Goal: Task Accomplishment & Management: Manage account settings

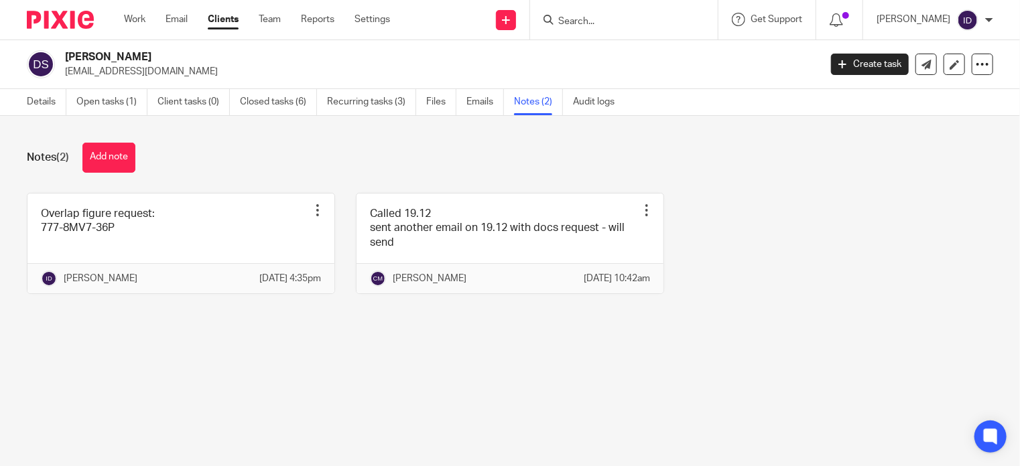
click at [82, 140] on div "Notes (2) Add note Overlap figure request: 777-8MV7-36P Pin note Edit note Dele…" at bounding box center [510, 228] width 1020 height 225
click at [103, 155] on button "Add note" at bounding box center [108, 158] width 53 height 30
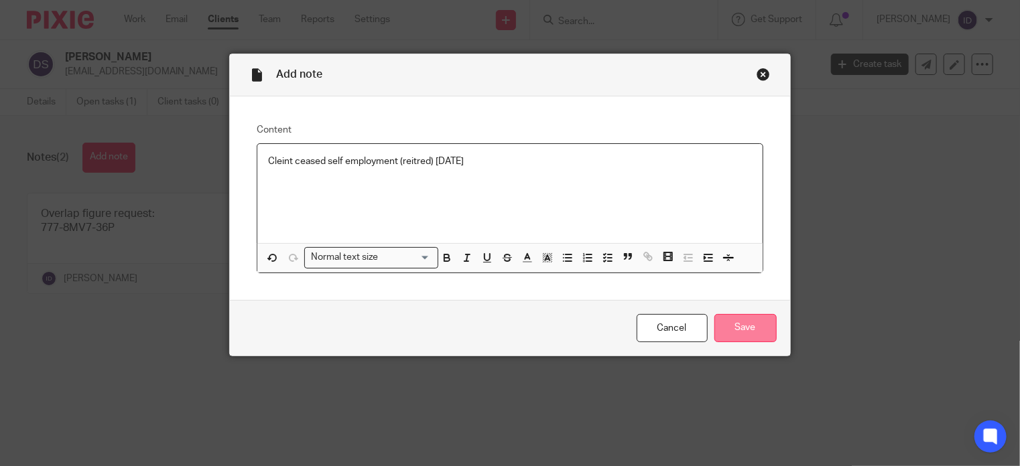
click at [750, 332] on input "Save" at bounding box center [745, 328] width 62 height 29
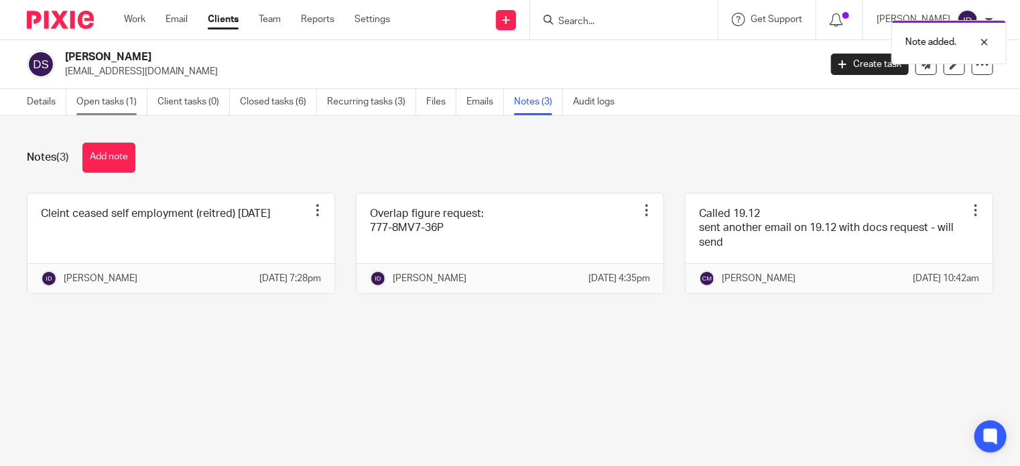
click at [113, 95] on link "Open tasks (1)" at bounding box center [111, 102] width 71 height 26
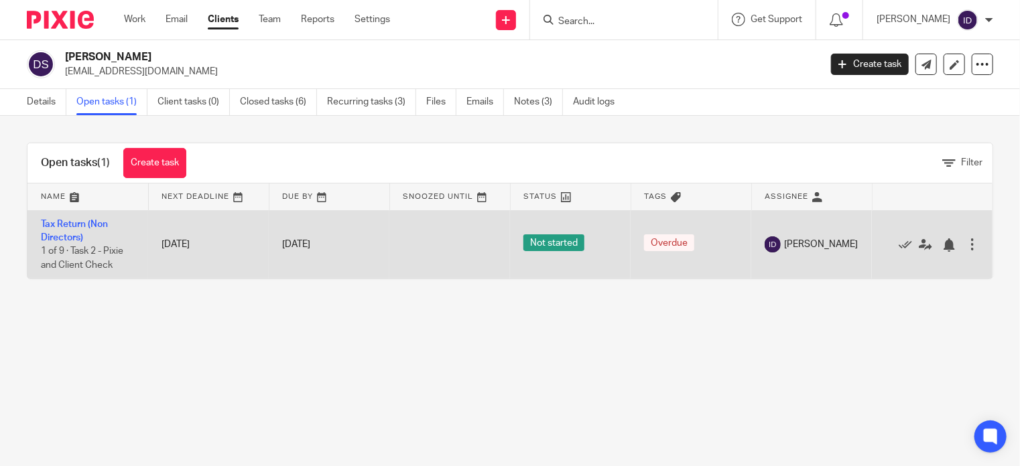
click at [71, 229] on td "Tax Return (Non Directors) 1 of 9 · Task 2 - Pixie and Client Check" at bounding box center [87, 244] width 121 height 68
click at [72, 229] on td "Tax Return (Non Directors) 1 of 9 · Task 2 - Pixie and Client Check" at bounding box center [87, 244] width 121 height 68
click at [67, 218] on td "Tax Return (Non Directors) 1 of 9 · Task 2 - Pixie and Client Check" at bounding box center [87, 244] width 121 height 68
click at [68, 222] on link "Tax Return (Non Directors)" at bounding box center [74, 231] width 67 height 23
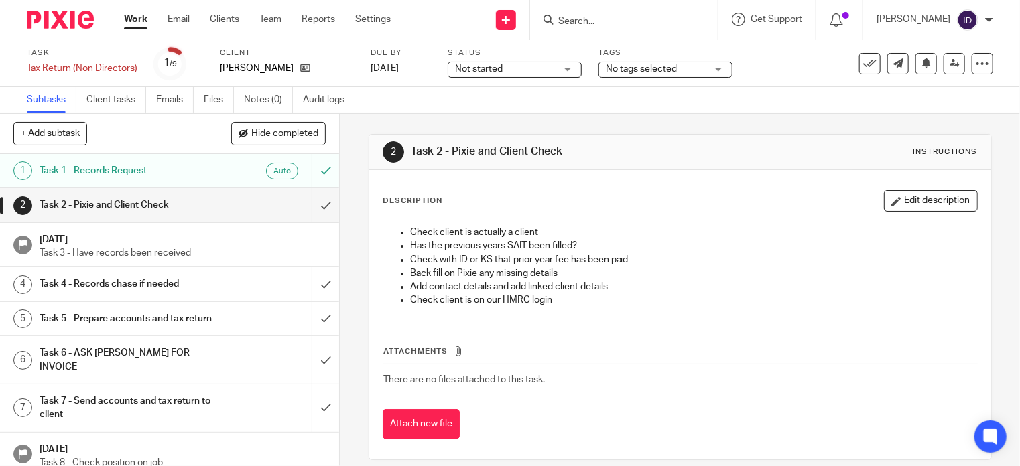
click at [688, 72] on span "No tags selected" at bounding box center [656, 69] width 100 height 14
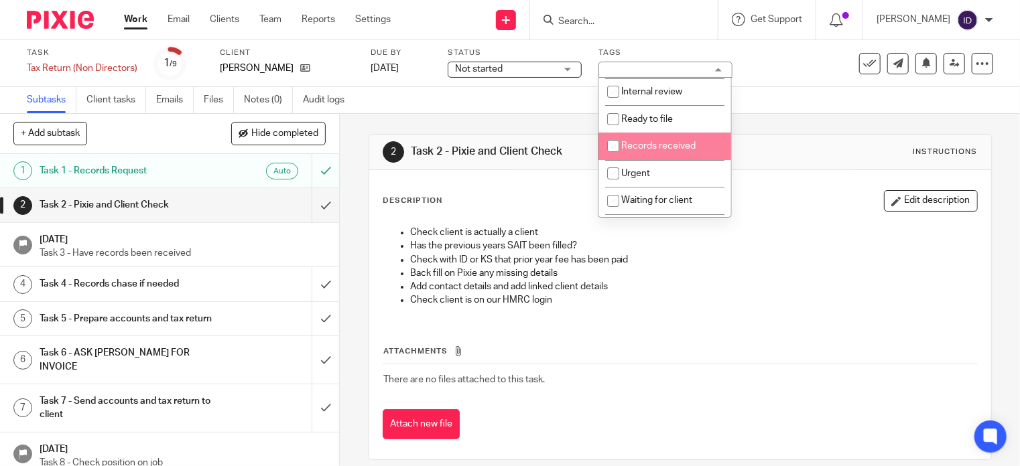
scroll to position [80, 0]
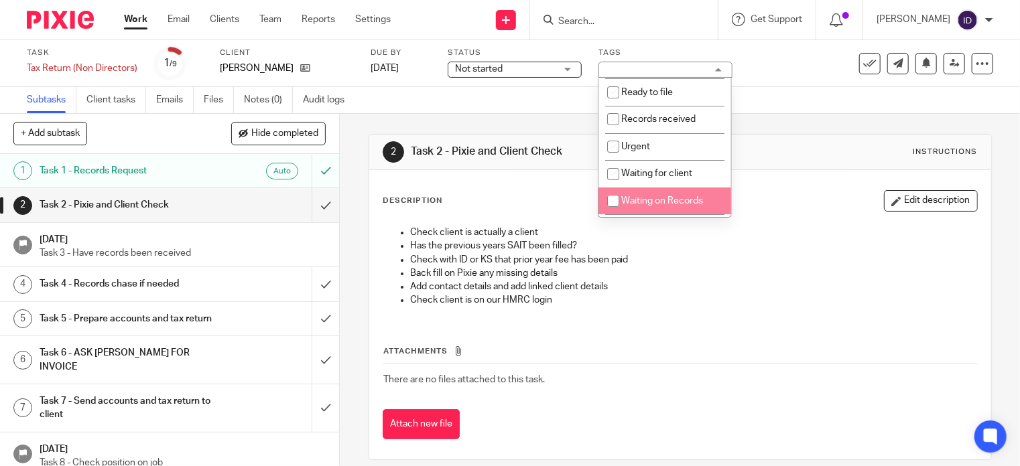
click at [665, 198] on span "Waiting on Records" at bounding box center [662, 200] width 82 height 9
checkbox input "true"
click at [782, 192] on div "Description Edit description" at bounding box center [680, 200] width 595 height 21
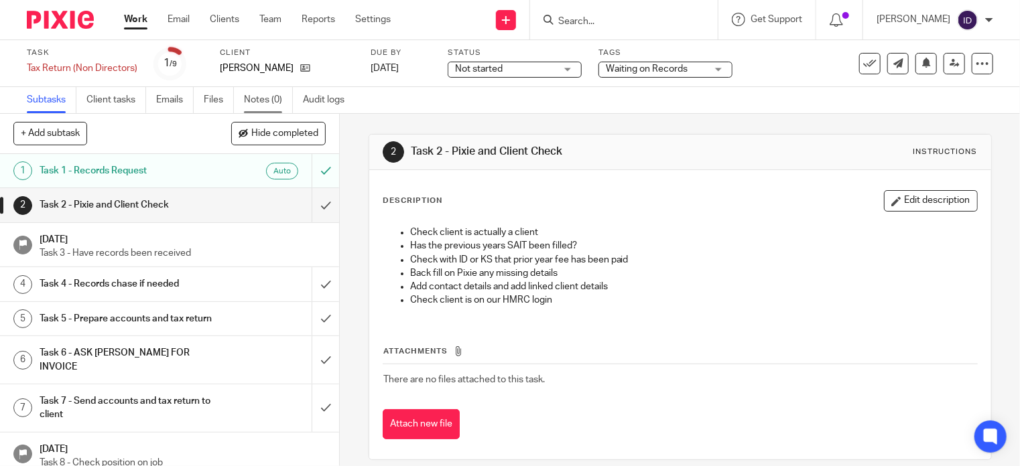
click at [271, 98] on link "Notes (0)" at bounding box center [268, 100] width 49 height 26
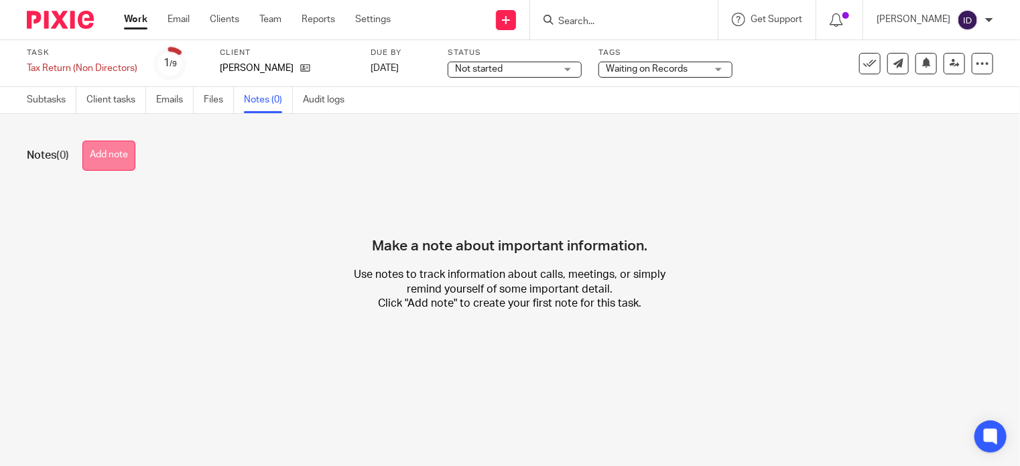
click at [107, 155] on button "Add note" at bounding box center [108, 156] width 53 height 30
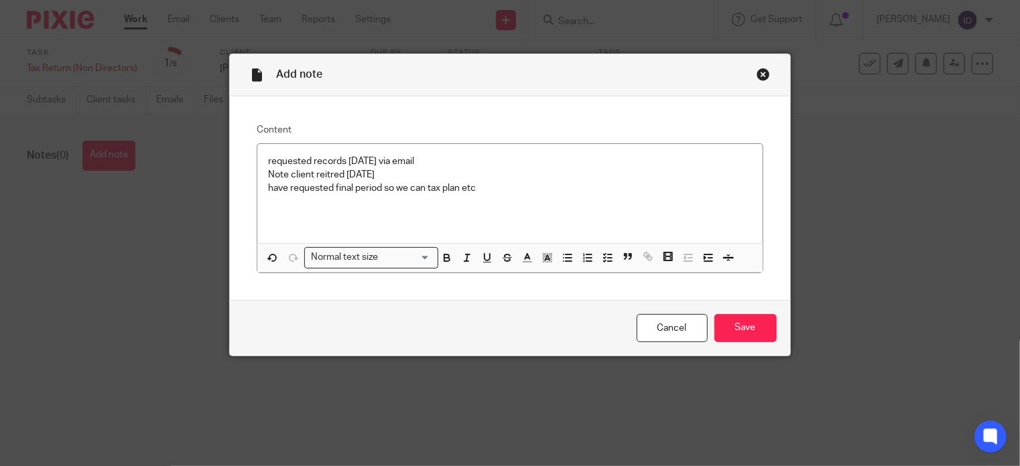
click at [753, 343] on div "Cancel Save" at bounding box center [509, 328] width 559 height 56
click at [749, 324] on input "Save" at bounding box center [745, 328] width 62 height 29
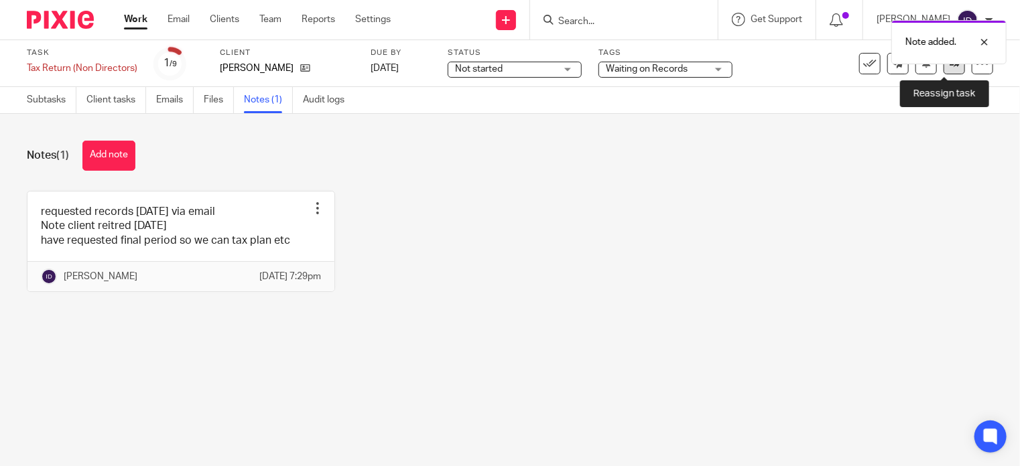
click at [949, 68] on icon at bounding box center [954, 63] width 10 height 10
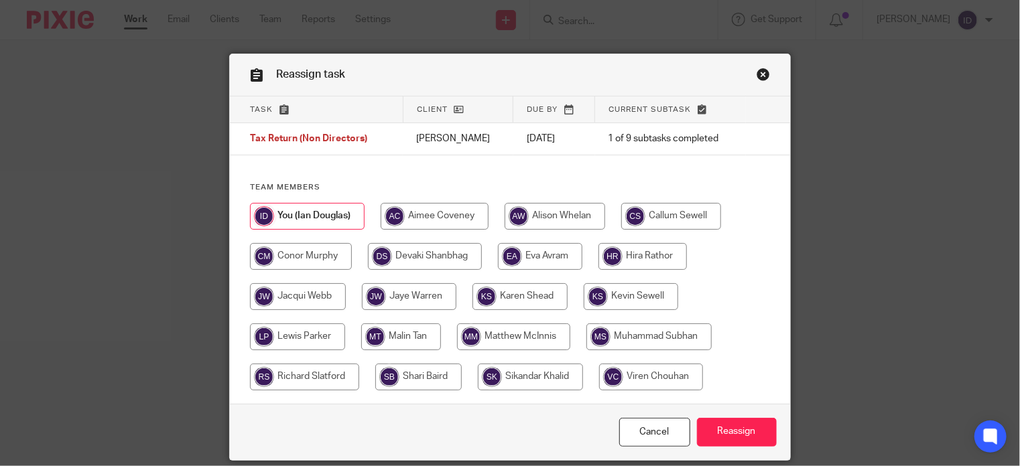
click at [496, 383] on input "radio" at bounding box center [530, 377] width 105 height 27
radio input "true"
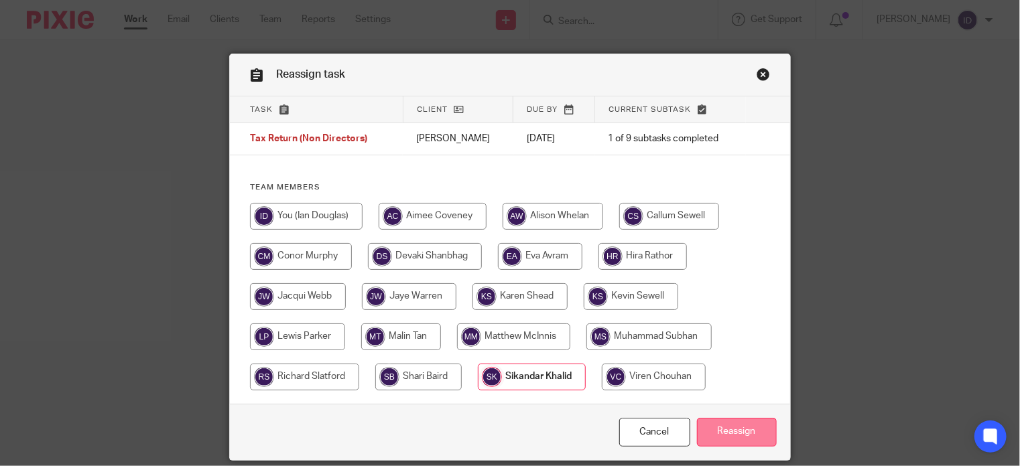
click at [726, 439] on input "Reassign" at bounding box center [737, 432] width 80 height 29
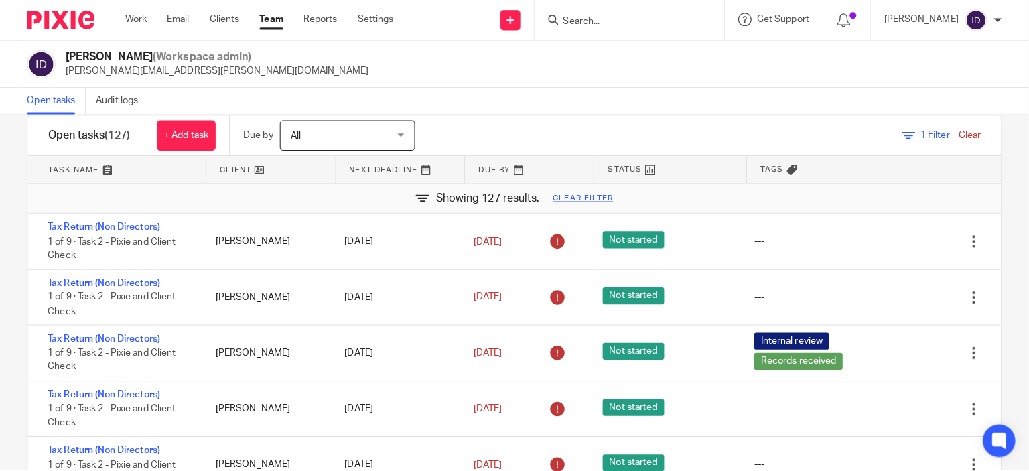
scroll to position [54, 0]
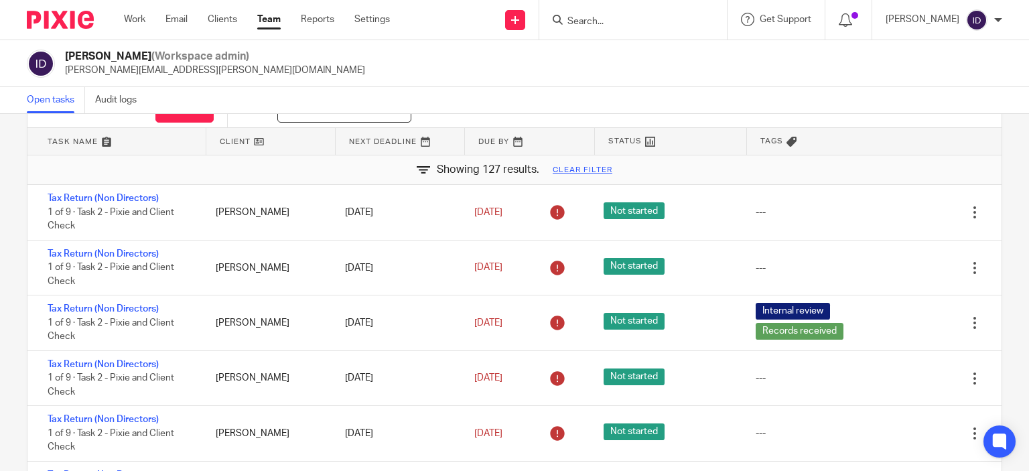
click at [366, 64] on div "Ian Douglas (Workspace admin) ian.douglas@plan-a.co.uk" at bounding box center [515, 64] width 976 height 28
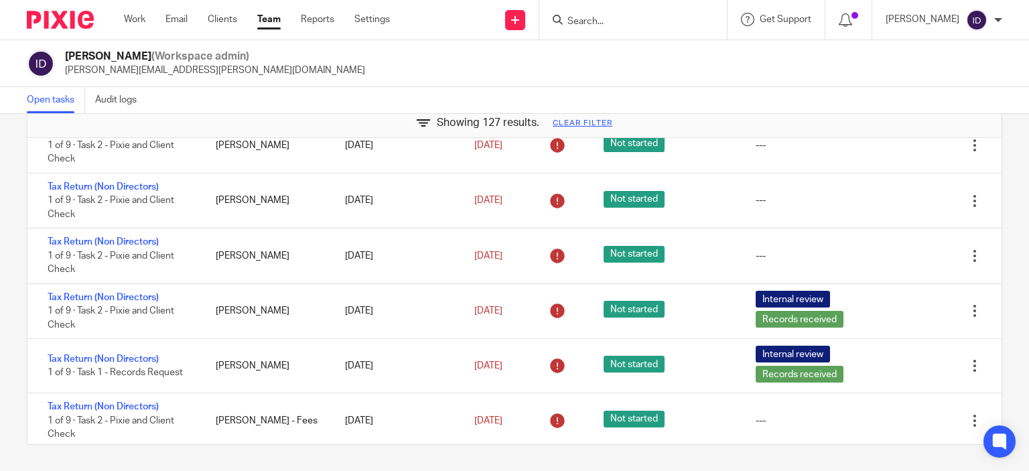
scroll to position [268, 0]
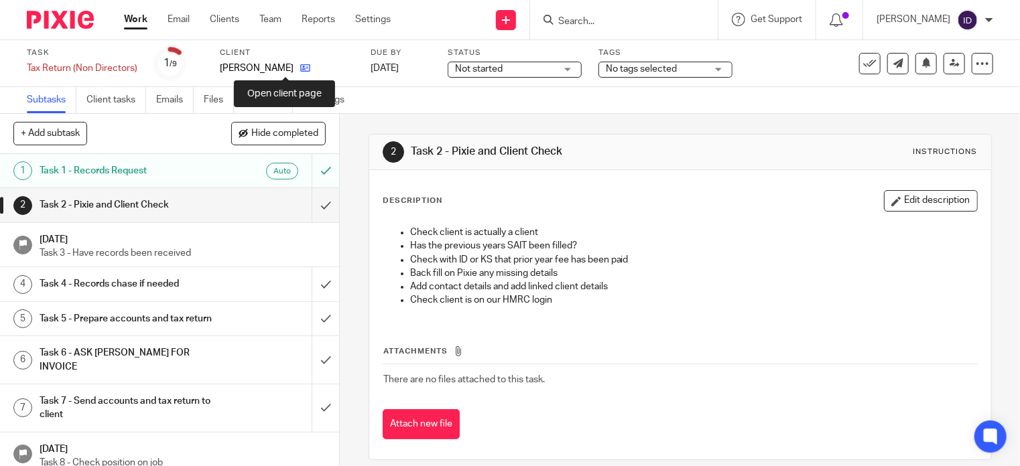
click at [300, 71] on icon at bounding box center [305, 68] width 10 height 10
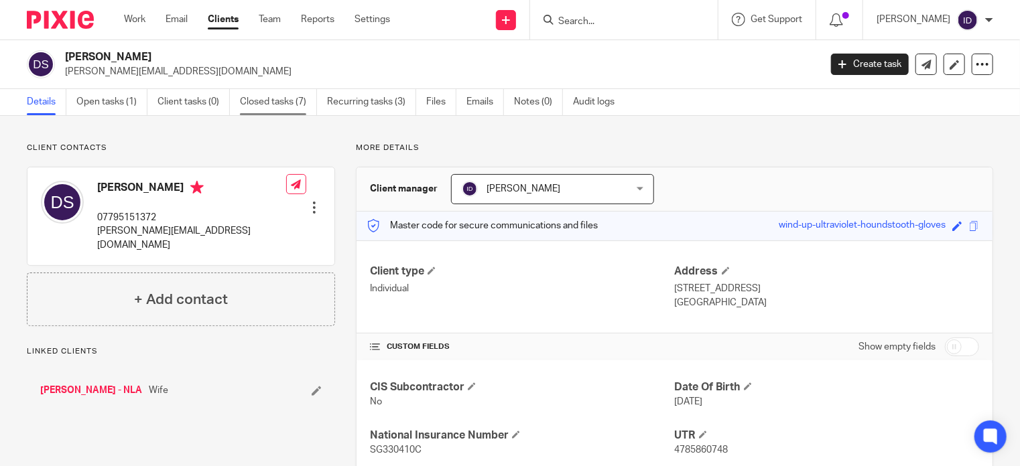
click at [273, 109] on link "Closed tasks (7)" at bounding box center [278, 102] width 77 height 26
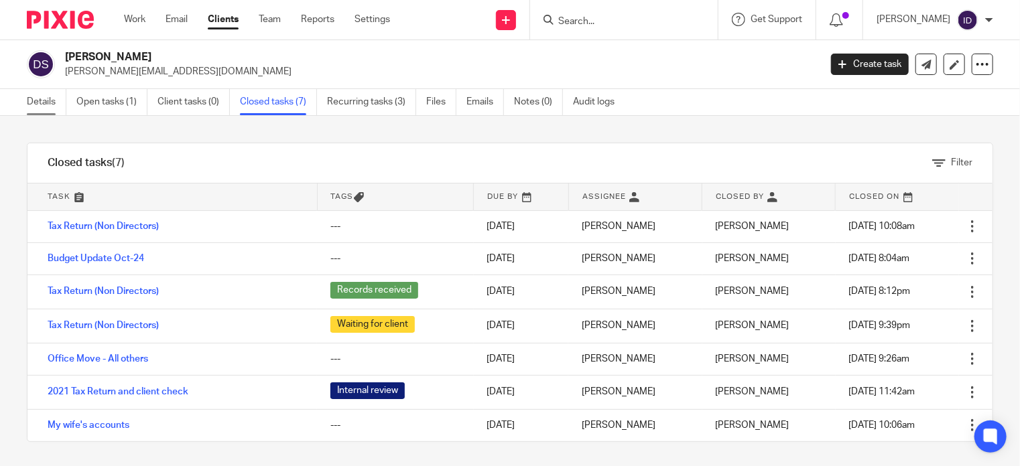
click at [51, 105] on link "Details" at bounding box center [47, 102] width 40 height 26
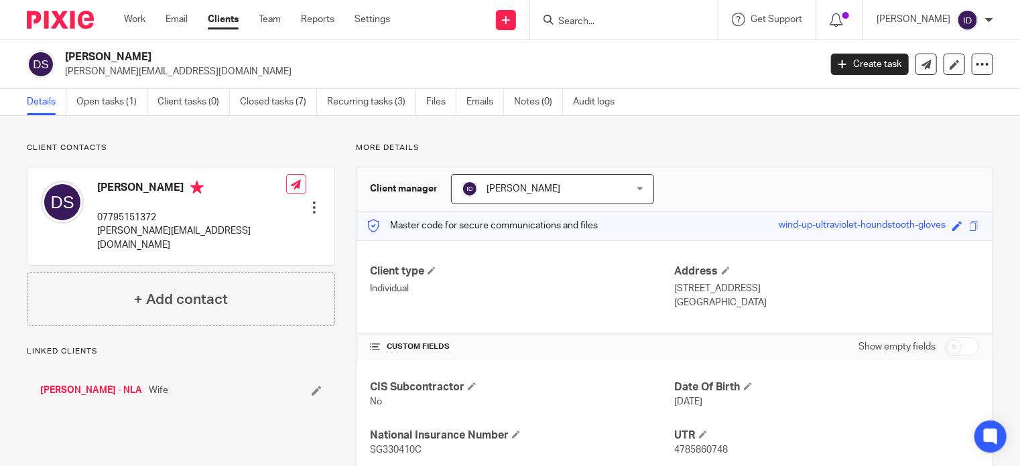
drag, startPoint x: 96, startPoint y: 187, endPoint x: 145, endPoint y: 192, distance: 48.5
click at [147, 192] on div "[PERSON_NAME] 07795151372 [PERSON_NAME][EMAIL_ADDRESS][DOMAIN_NAME]" at bounding box center [163, 216] width 245 height 84
drag, startPoint x: 66, startPoint y: 74, endPoint x: 186, endPoint y: 76, distance: 119.3
click at [186, 76] on p "[PERSON_NAME][EMAIL_ADDRESS][DOMAIN_NAME]" at bounding box center [438, 71] width 746 height 13
copy p "[PERSON_NAME][EMAIL_ADDRESS][DOMAIN_NAME]"
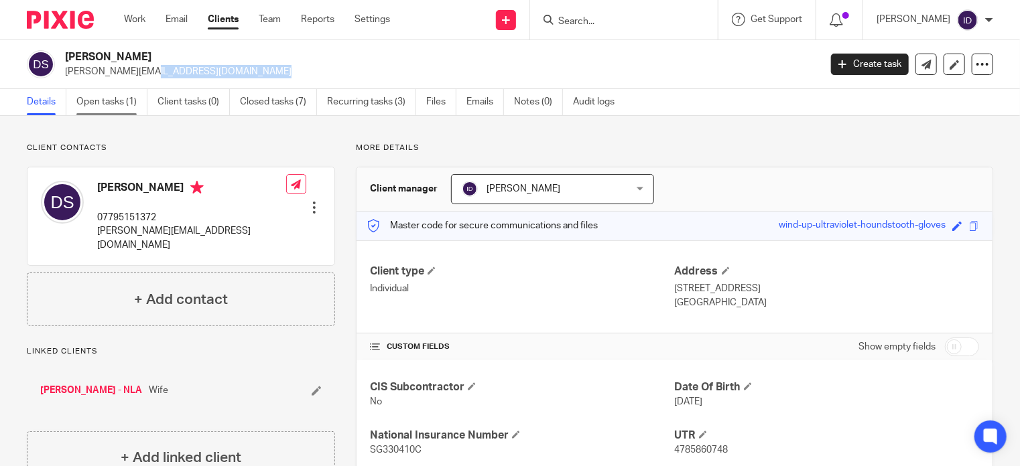
click at [101, 109] on link "Open tasks (1)" at bounding box center [111, 102] width 71 height 26
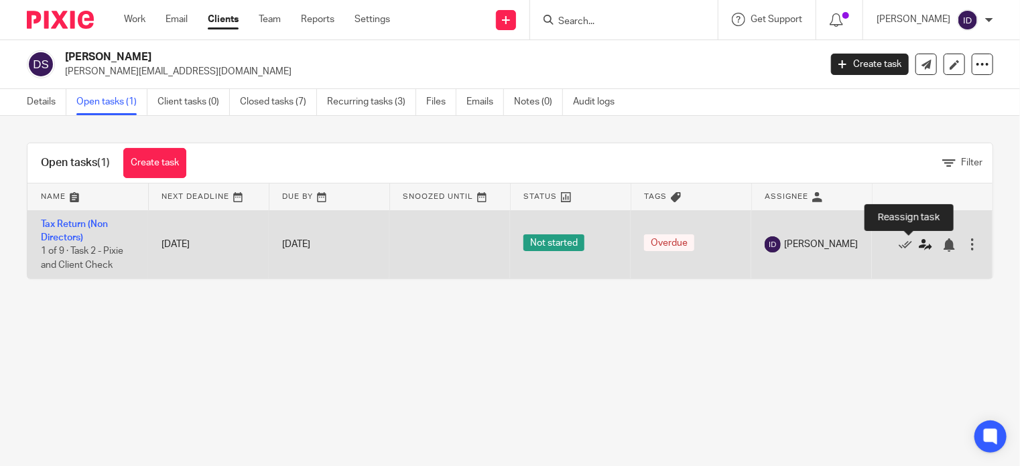
click at [919, 240] on icon at bounding box center [925, 245] width 13 height 13
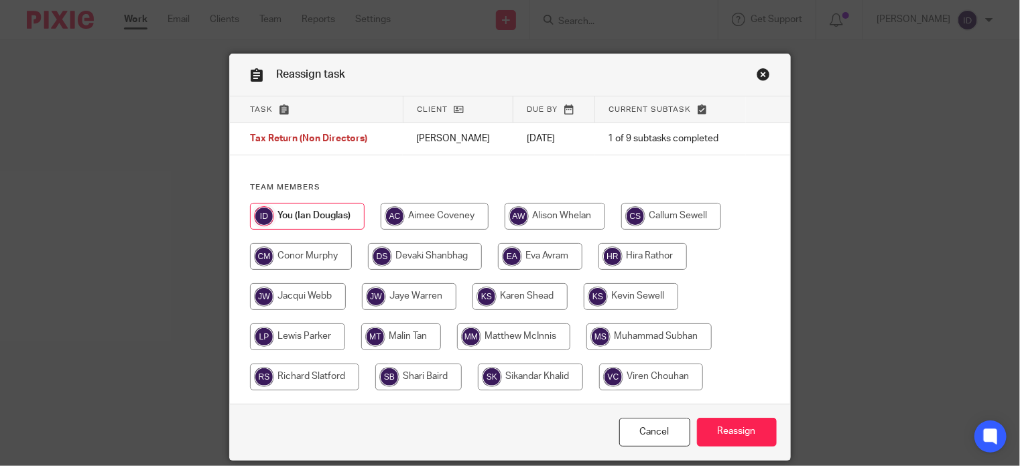
click at [559, 383] on input "radio" at bounding box center [530, 377] width 105 height 27
radio input "true"
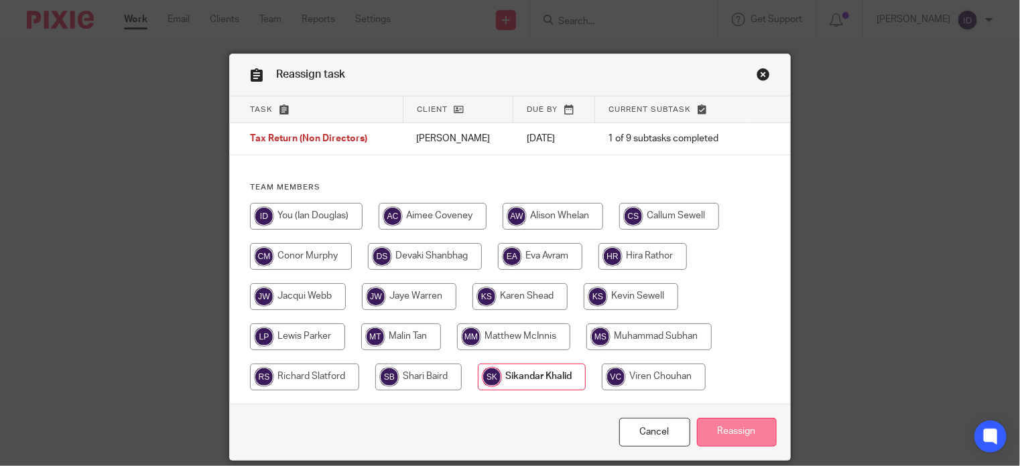
click at [732, 435] on input "Reassign" at bounding box center [737, 432] width 80 height 29
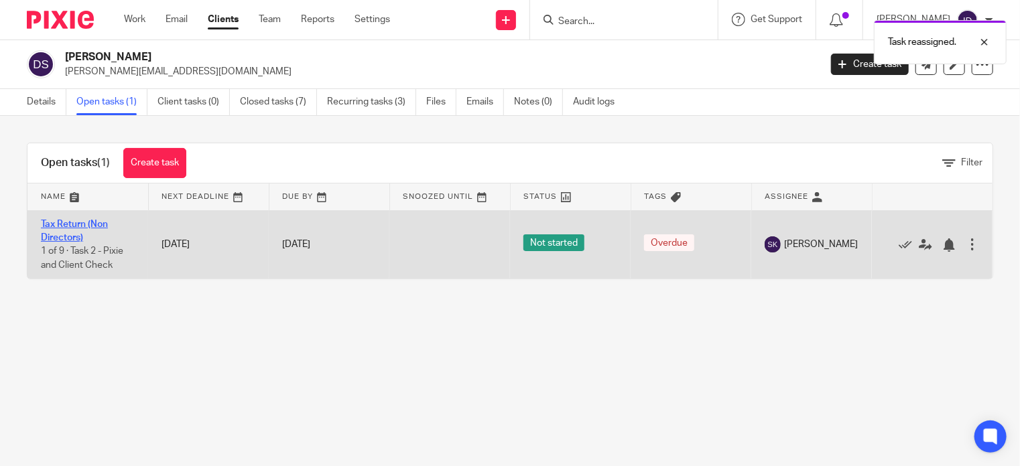
click at [73, 221] on link "Tax Return (Non Directors)" at bounding box center [74, 231] width 67 height 23
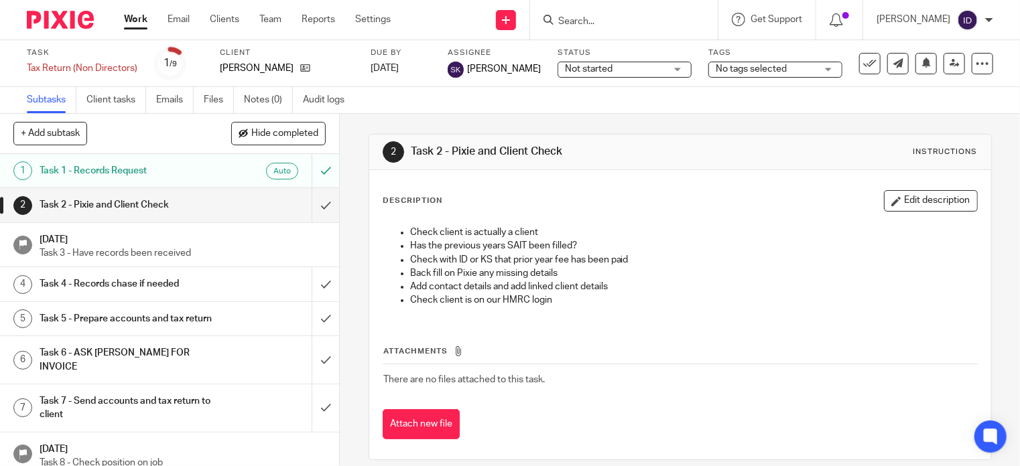
click at [737, 71] on span "No tags selected" at bounding box center [751, 68] width 71 height 9
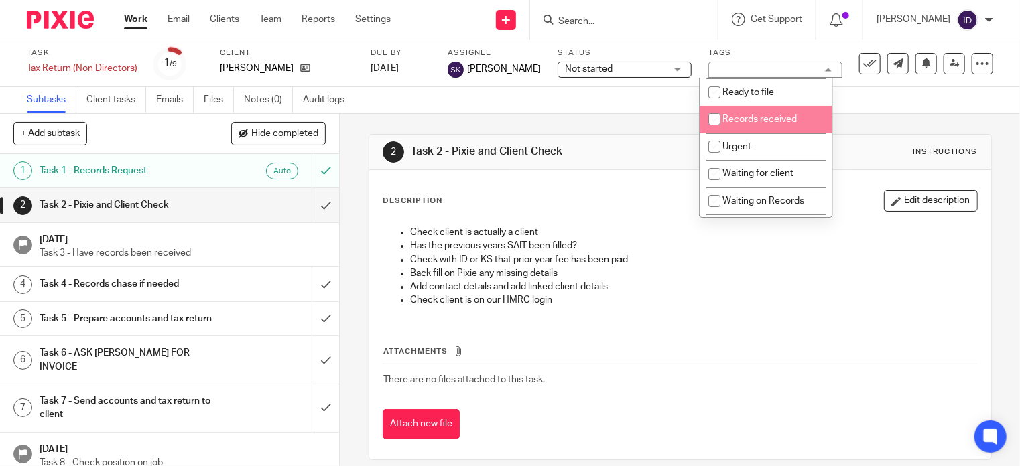
scroll to position [107, 0]
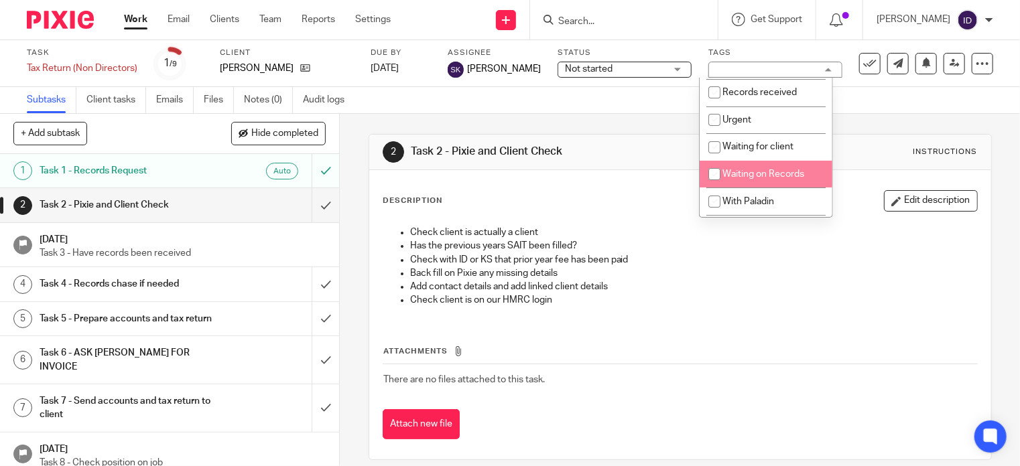
click at [711, 176] on input "checkbox" at bounding box center [713, 173] width 25 height 25
checkbox input "true"
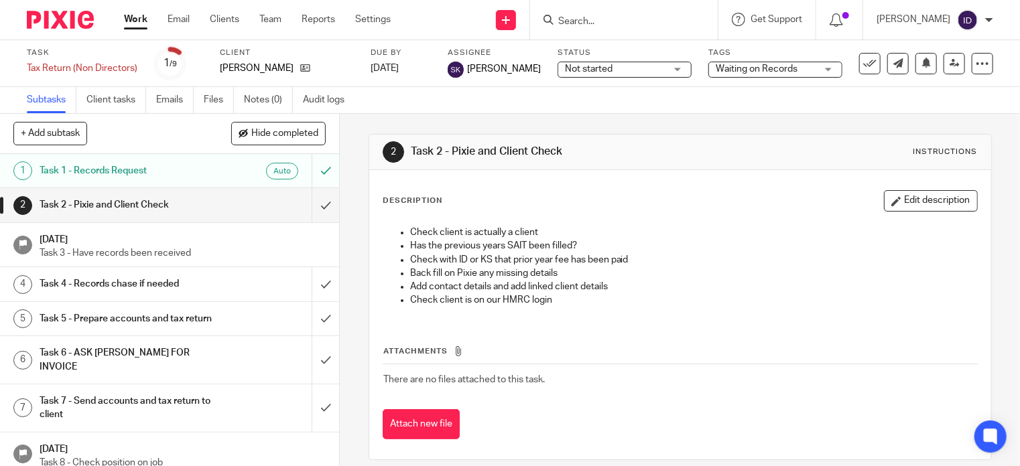
click at [526, 109] on div "Subtasks Client tasks Emails Files Notes (0) Audit logs" at bounding box center [510, 100] width 1020 height 27
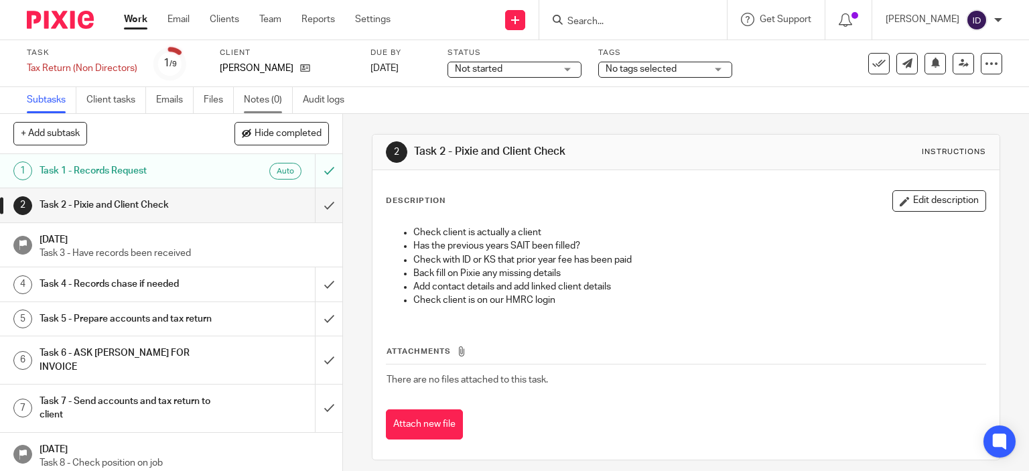
click at [260, 107] on link "Notes (0)" at bounding box center [268, 100] width 49 height 26
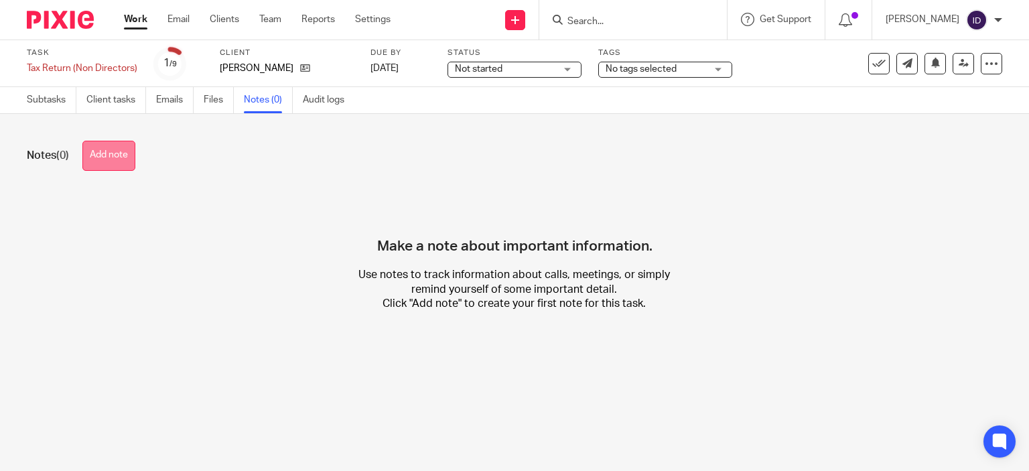
click at [103, 160] on button "Add note" at bounding box center [108, 156] width 53 height 30
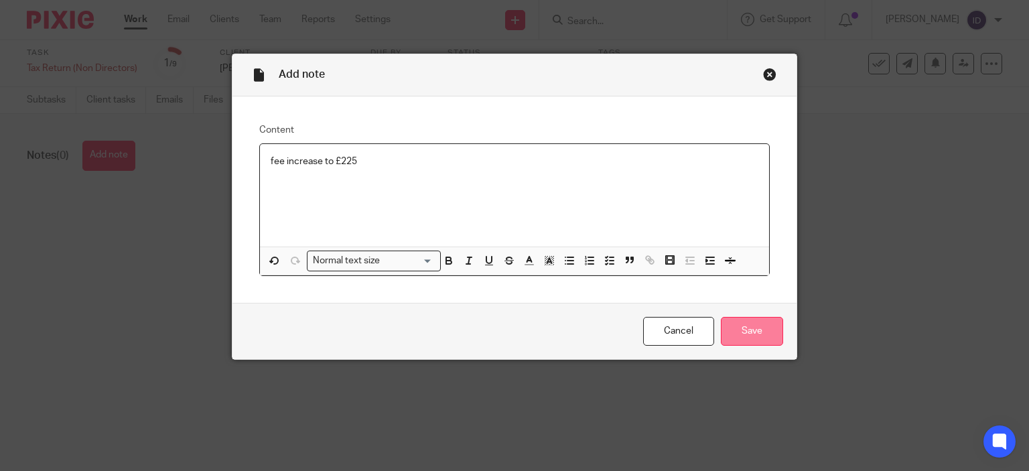
click at [764, 340] on input "Save" at bounding box center [752, 331] width 62 height 29
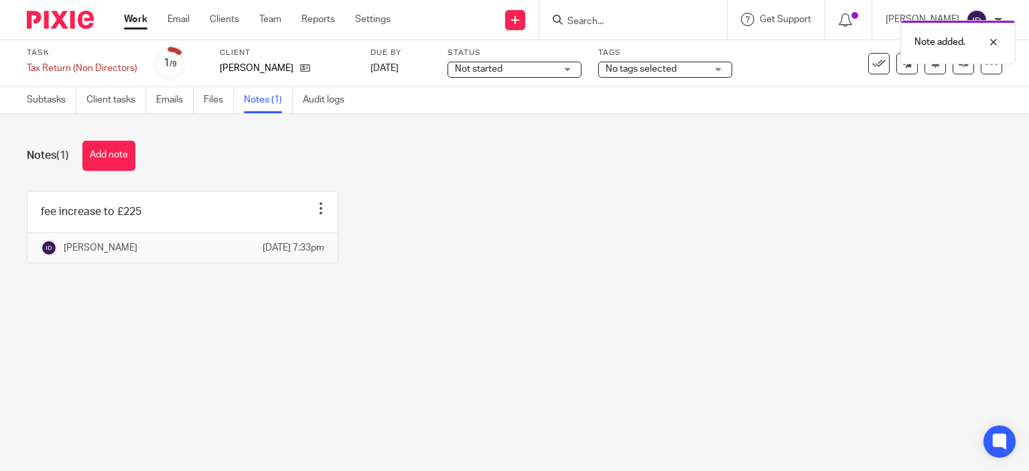
click at [694, 69] on span "No tags selected" at bounding box center [656, 69] width 100 height 14
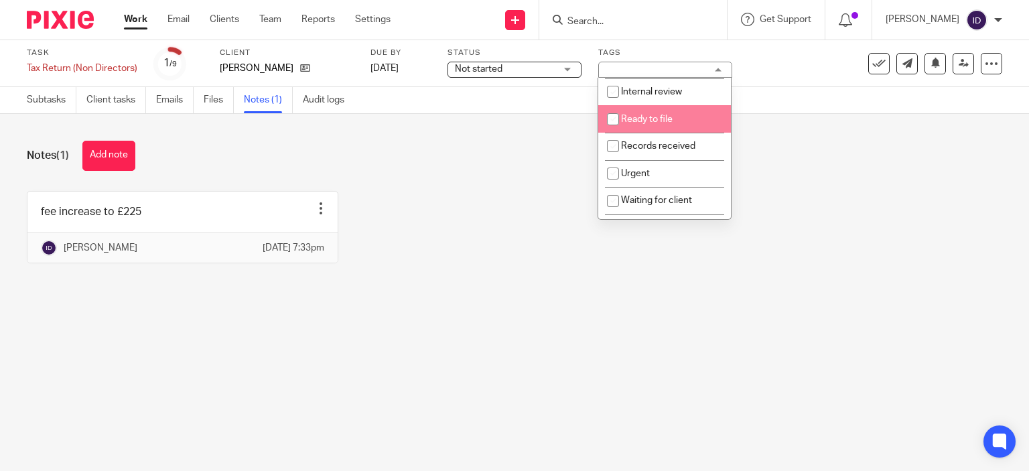
scroll to position [80, 0]
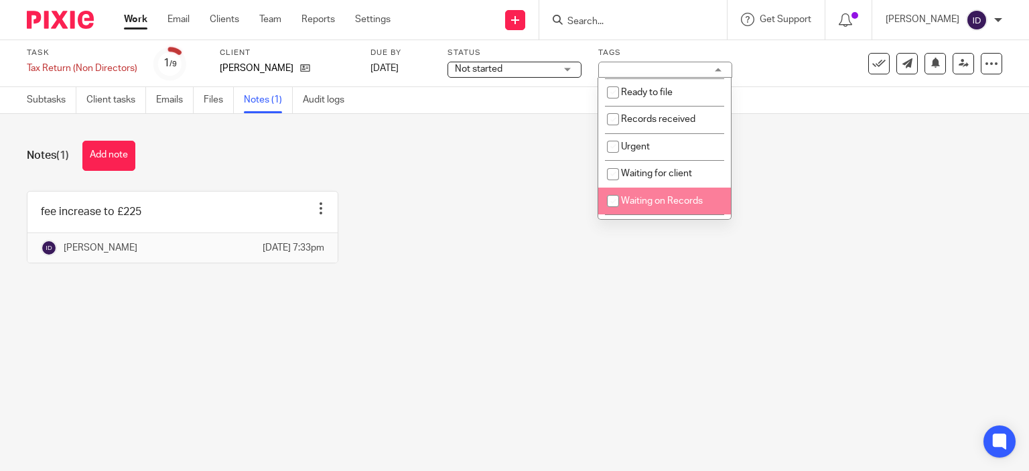
click at [606, 203] on input "checkbox" at bounding box center [612, 200] width 25 height 25
checkbox input "true"
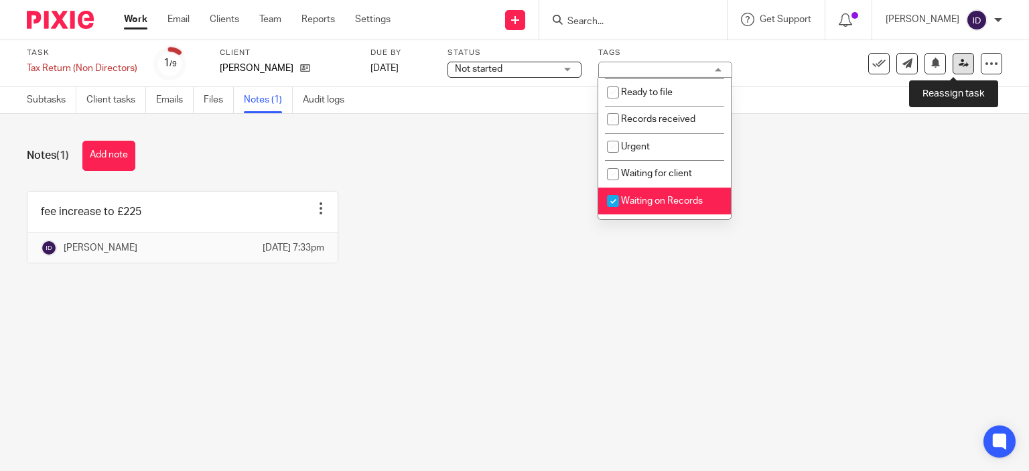
click at [959, 63] on icon at bounding box center [964, 63] width 10 height 10
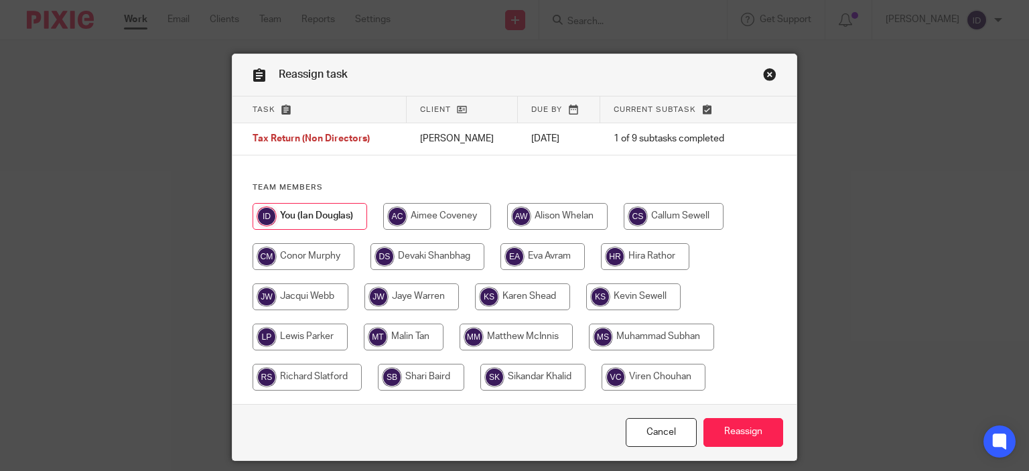
click at [517, 376] on input "radio" at bounding box center [532, 377] width 105 height 27
radio input "true"
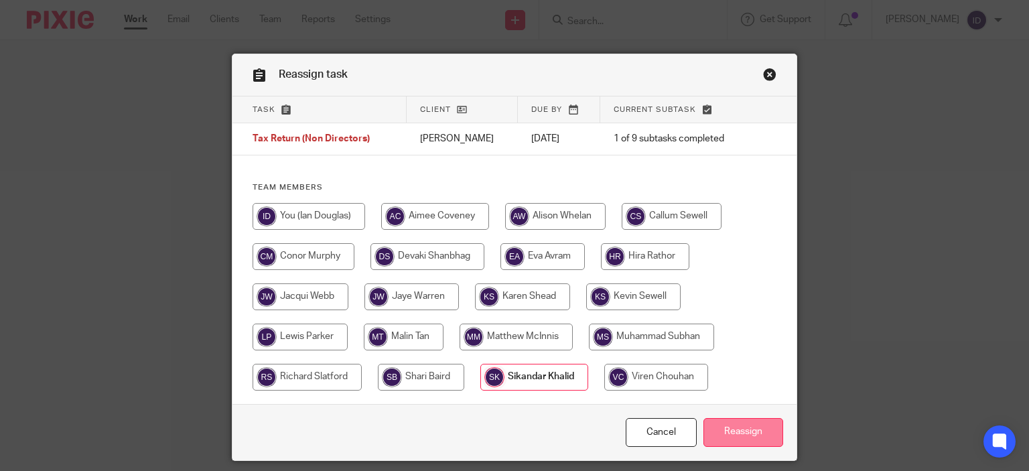
click at [716, 435] on input "Reassign" at bounding box center [743, 432] width 80 height 29
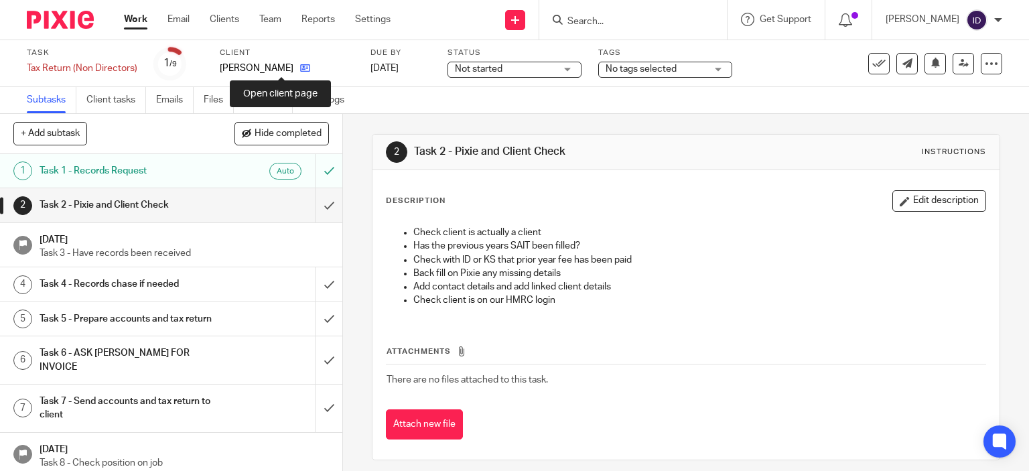
click at [300, 66] on icon at bounding box center [305, 68] width 10 height 10
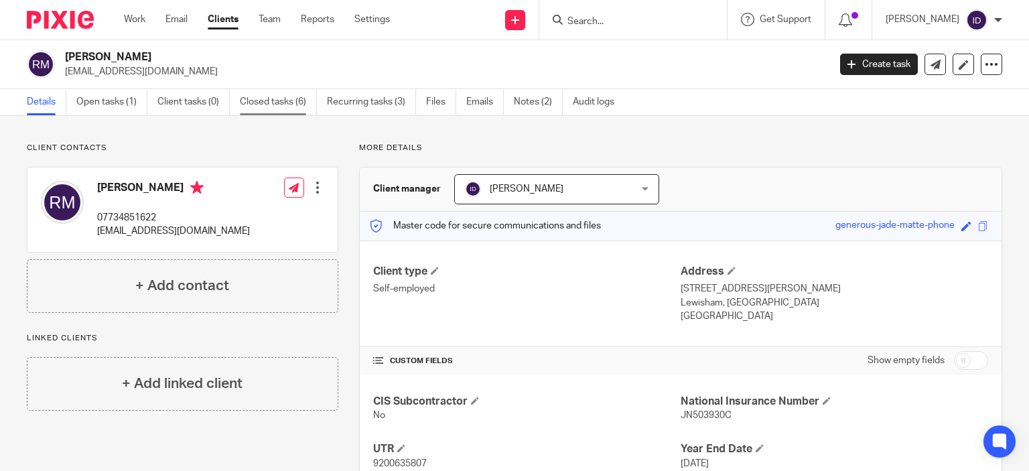
click at [279, 109] on link "Closed tasks (6)" at bounding box center [278, 102] width 77 height 26
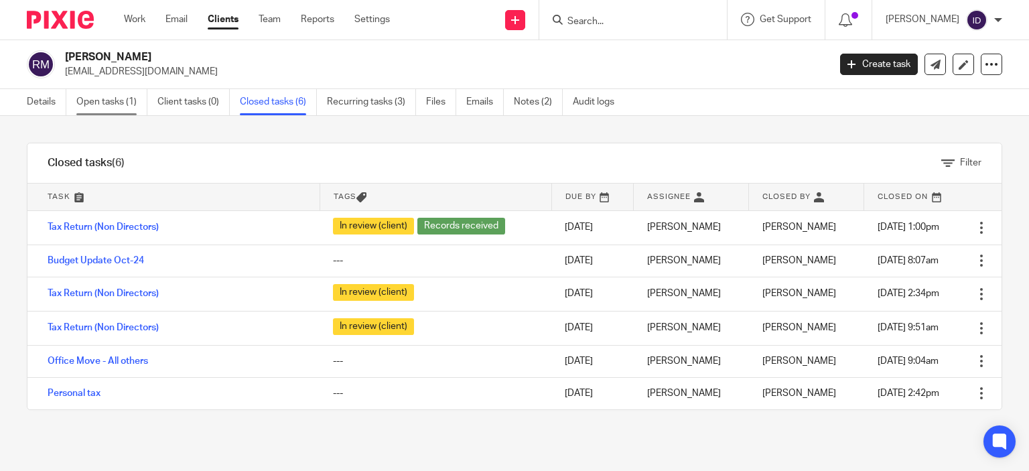
click at [119, 104] on link "Open tasks (1)" at bounding box center [111, 102] width 71 height 26
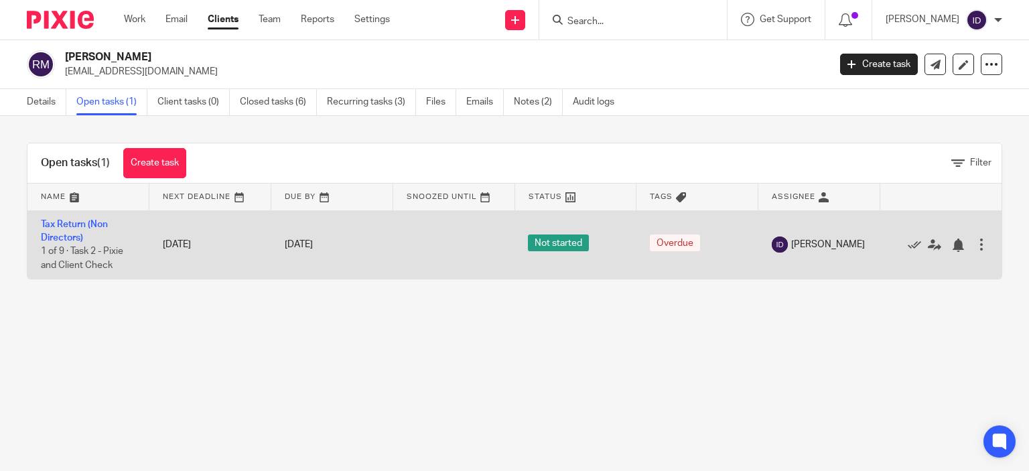
click at [68, 230] on td "Tax Return (Non Directors) 1 of 9 · Task 2 - Pixie and Client Check" at bounding box center [88, 244] width 122 height 68
click at [56, 235] on link "Tax Return (Non Directors)" at bounding box center [74, 231] width 67 height 23
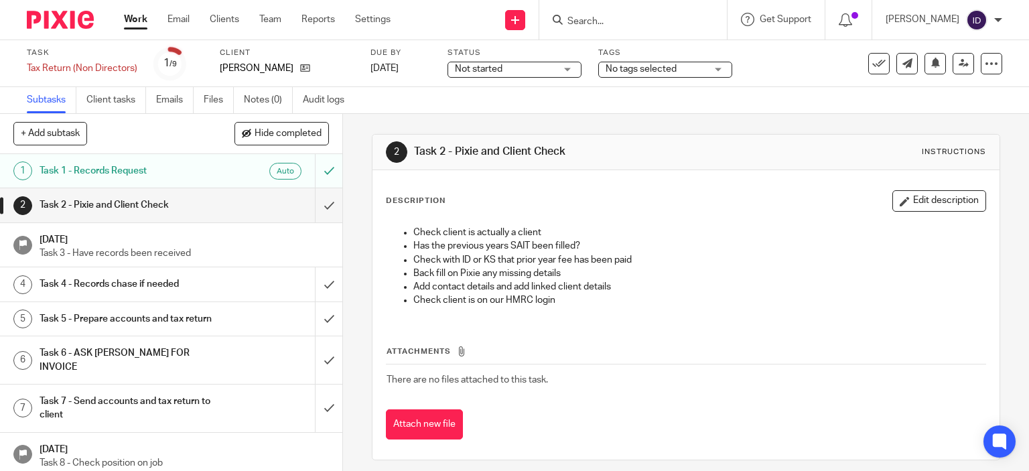
click at [618, 67] on span "No tags selected" at bounding box center [641, 68] width 71 height 9
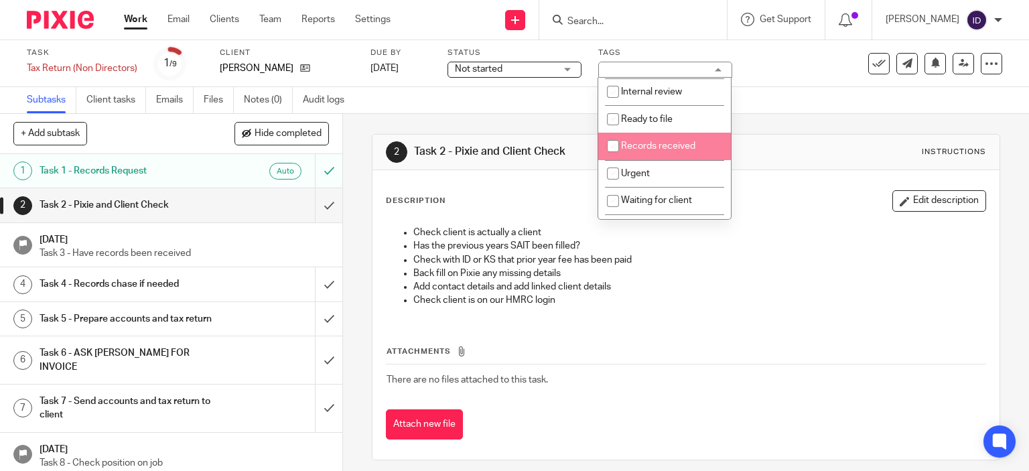
scroll to position [80, 0]
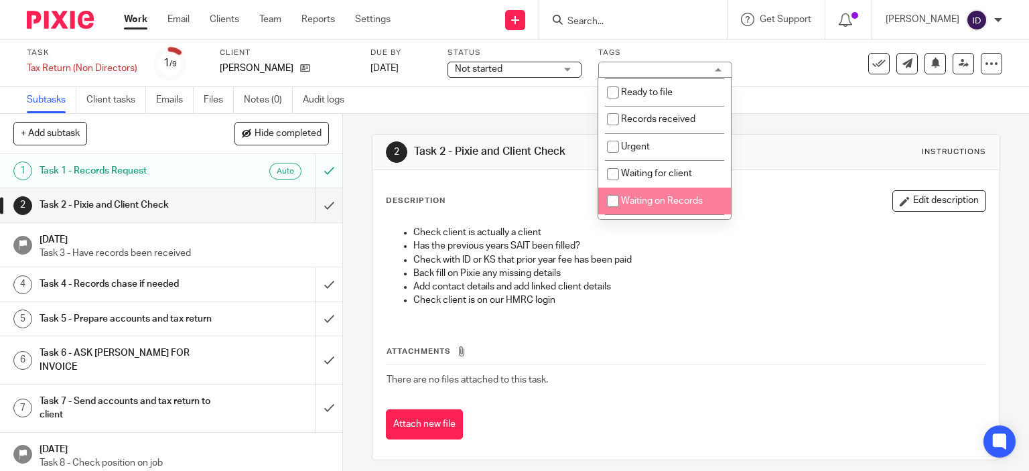
click at [611, 201] on input "checkbox" at bounding box center [612, 200] width 25 height 25
checkbox input "true"
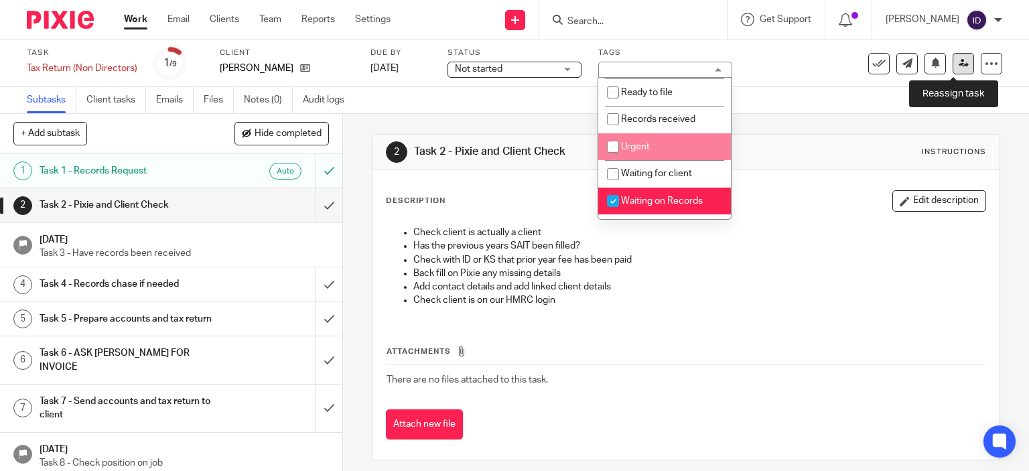
click at [959, 60] on icon at bounding box center [964, 63] width 10 height 10
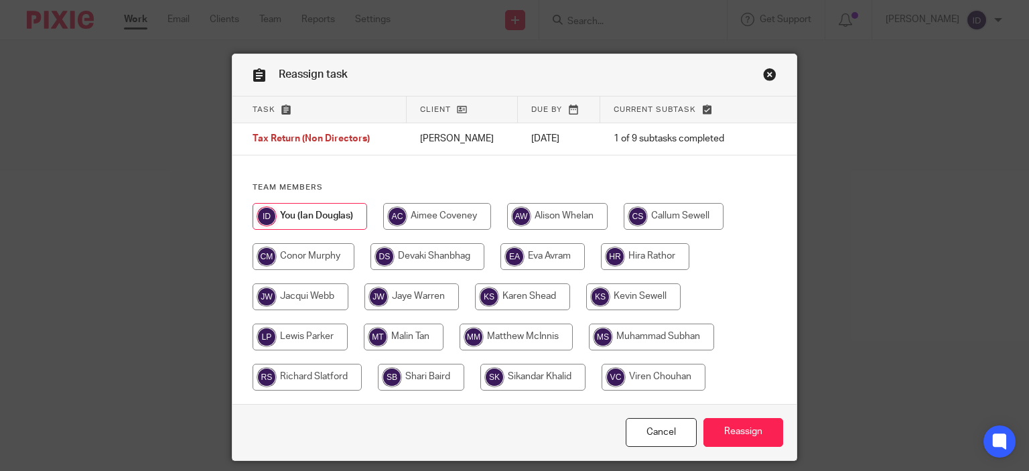
click at [537, 384] on input "radio" at bounding box center [532, 377] width 105 height 27
radio input "true"
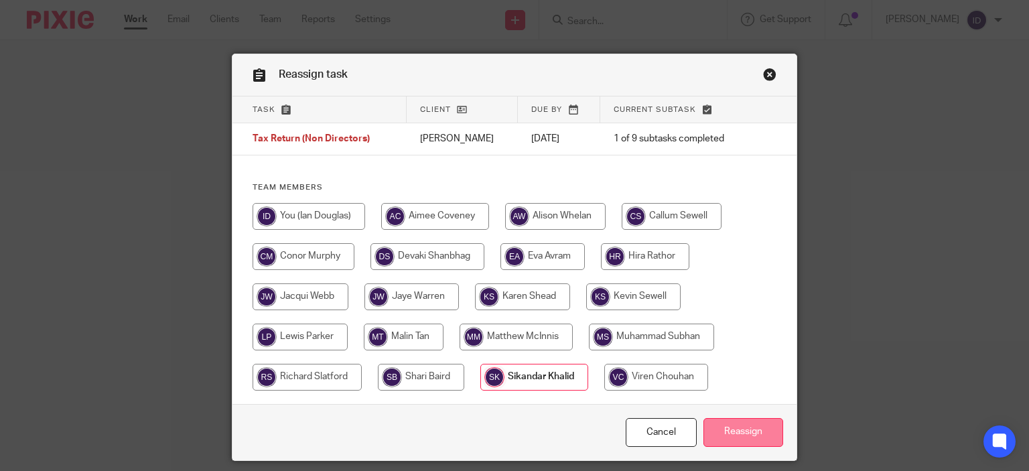
click at [734, 442] on input "Reassign" at bounding box center [743, 432] width 80 height 29
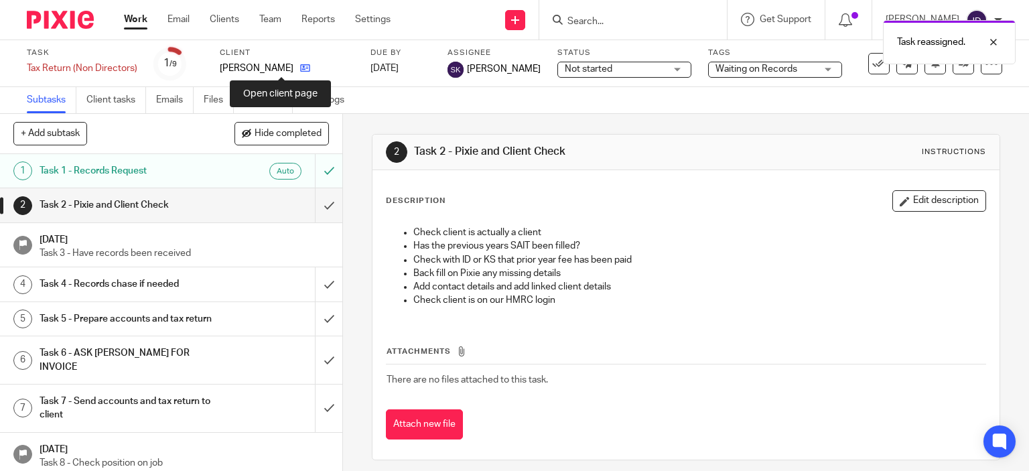
click at [300, 70] on icon at bounding box center [305, 68] width 10 height 10
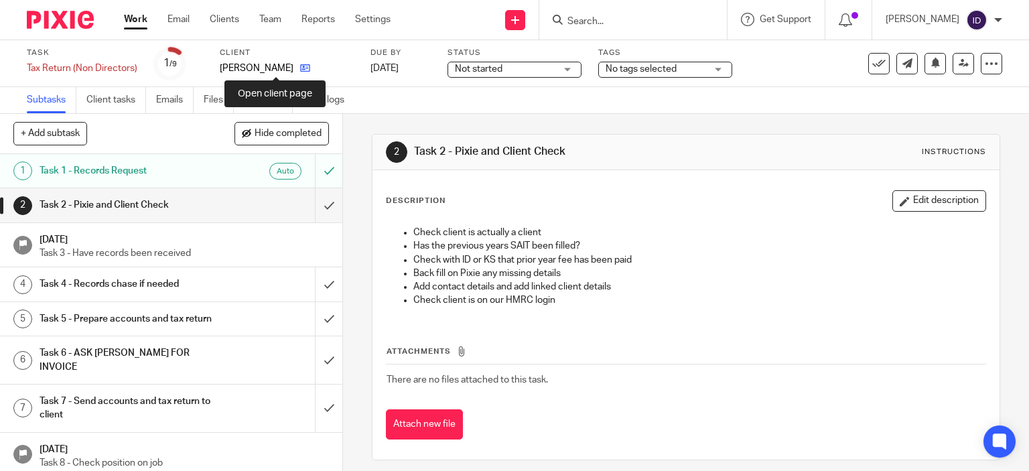
click at [300, 67] on icon at bounding box center [305, 68] width 10 height 10
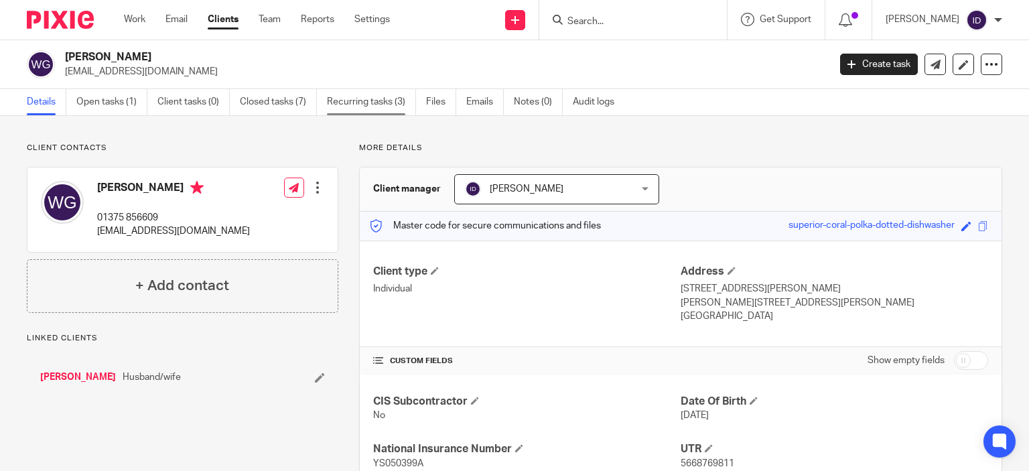
click at [348, 98] on link "Recurring tasks (3)" at bounding box center [371, 102] width 89 height 26
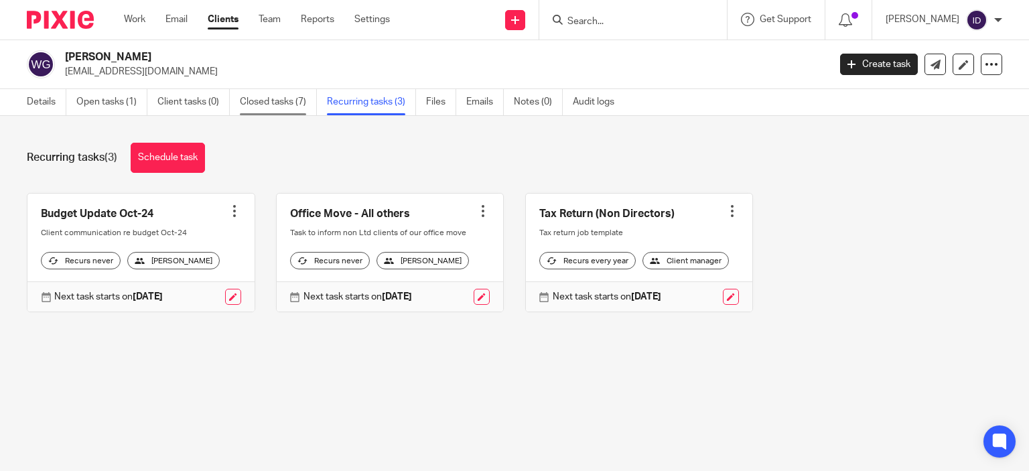
click at [252, 107] on link "Closed tasks (7)" at bounding box center [278, 102] width 77 height 26
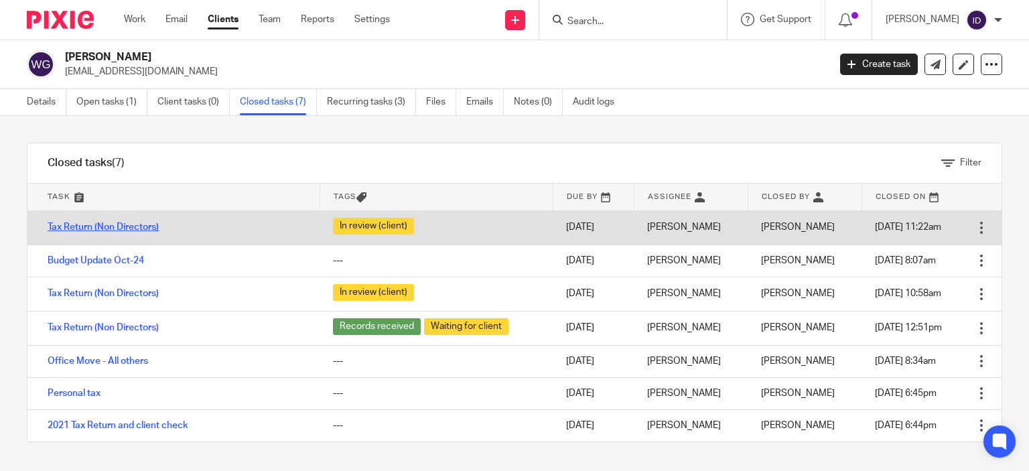
click at [113, 227] on link "Tax Return (Non Directors)" at bounding box center [103, 226] width 111 height 9
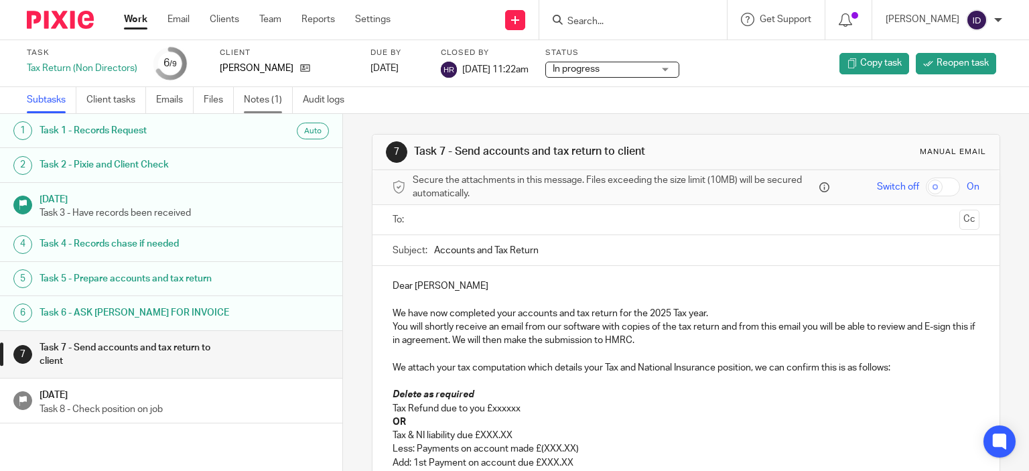
click at [263, 100] on link "Notes (1)" at bounding box center [268, 100] width 49 height 26
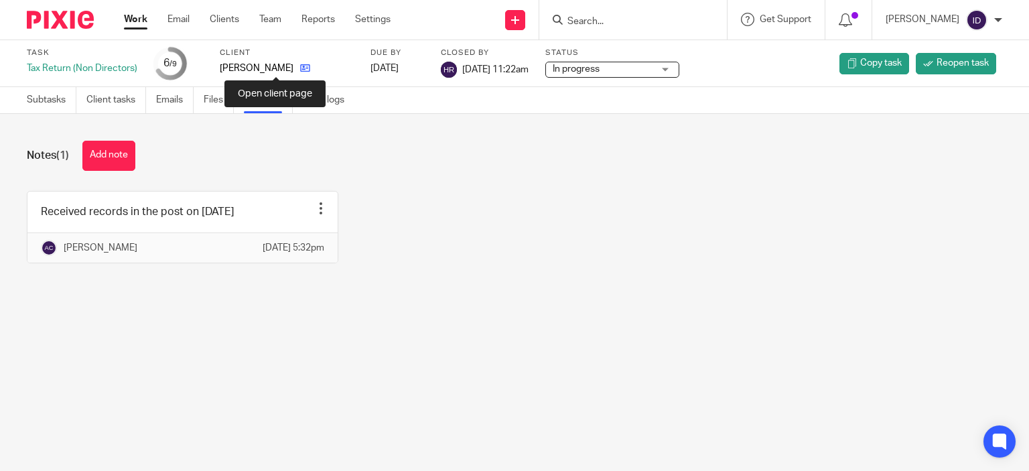
click at [300, 72] on icon at bounding box center [305, 68] width 10 height 10
